Goal: Information Seeking & Learning: Learn about a topic

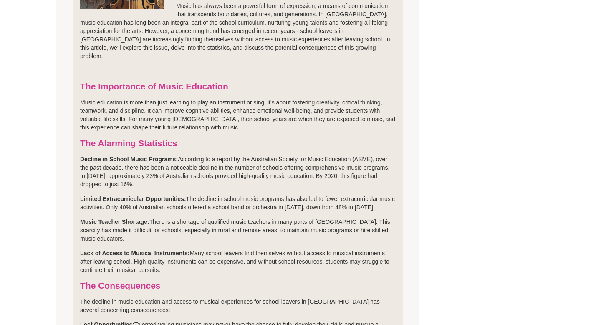
scroll to position [315, 0]
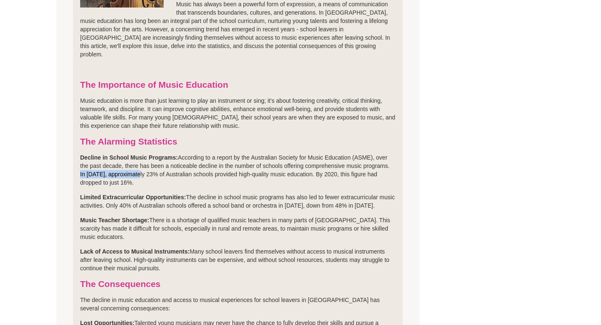
drag, startPoint x: 81, startPoint y: 154, endPoint x: 138, endPoint y: 156, distance: 57.6
click at [139, 156] on p "Decline in School Music Programs: According to a report by the Australian Socie…" at bounding box center [237, 169] width 315 height 33
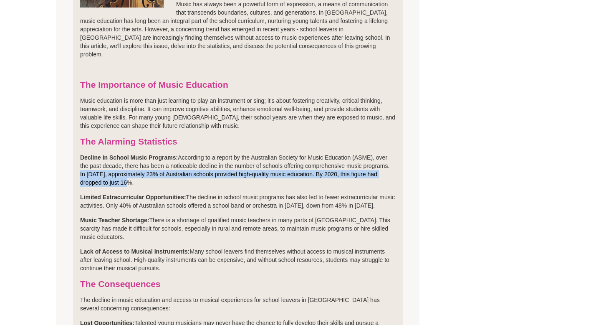
drag, startPoint x: 139, startPoint y: 165, endPoint x: 78, endPoint y: 154, distance: 61.8
click at [78, 154] on li "› The Sound of Silence: School Leavers and the Vanishing Music Experiences in […" at bounding box center [238, 262] width 330 height 745
copy p "In [DATE], approximately 23% of Australian schools provided high-quality music …"
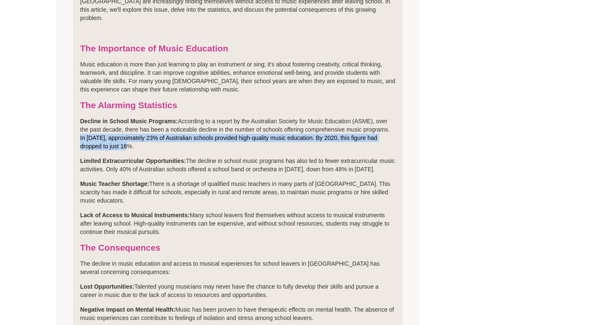
scroll to position [352, 0]
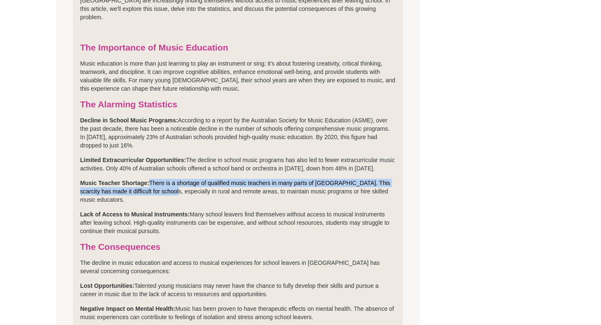
drag, startPoint x: 151, startPoint y: 164, endPoint x: 167, endPoint y: 173, distance: 18.2
click at [168, 179] on p "Music Teacher Shortage: There is a shortage of qualified music teachers in many…" at bounding box center [237, 191] width 315 height 25
click at [167, 179] on p "Music Teacher Shortage: There is a shortage of qualified music teachers in many…" at bounding box center [237, 191] width 315 height 25
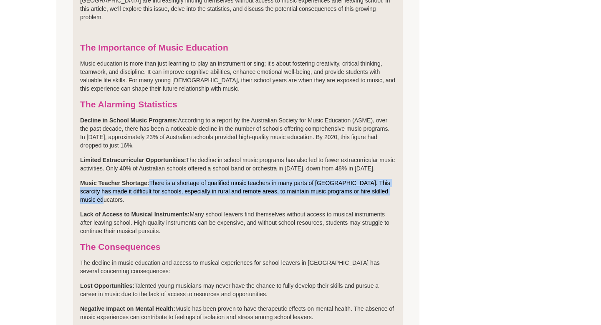
drag, startPoint x: 151, startPoint y: 161, endPoint x: 150, endPoint y: 179, distance: 18.4
click at [151, 180] on p "Music Teacher Shortage: There is a shortage of qualified music teachers in many…" at bounding box center [237, 191] width 315 height 25
copy p "There is a shortage of qualified music teachers in many parts of [GEOGRAPHIC_DA…"
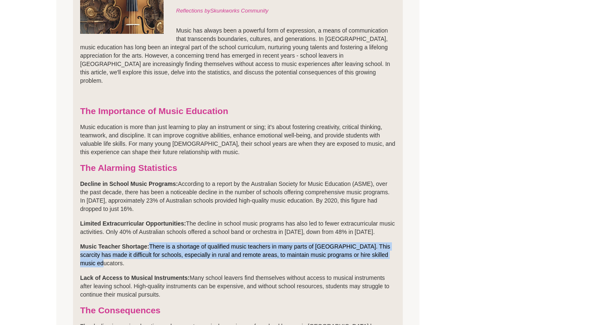
scroll to position [297, 0]
